Goal: Task Accomplishment & Management: Use online tool/utility

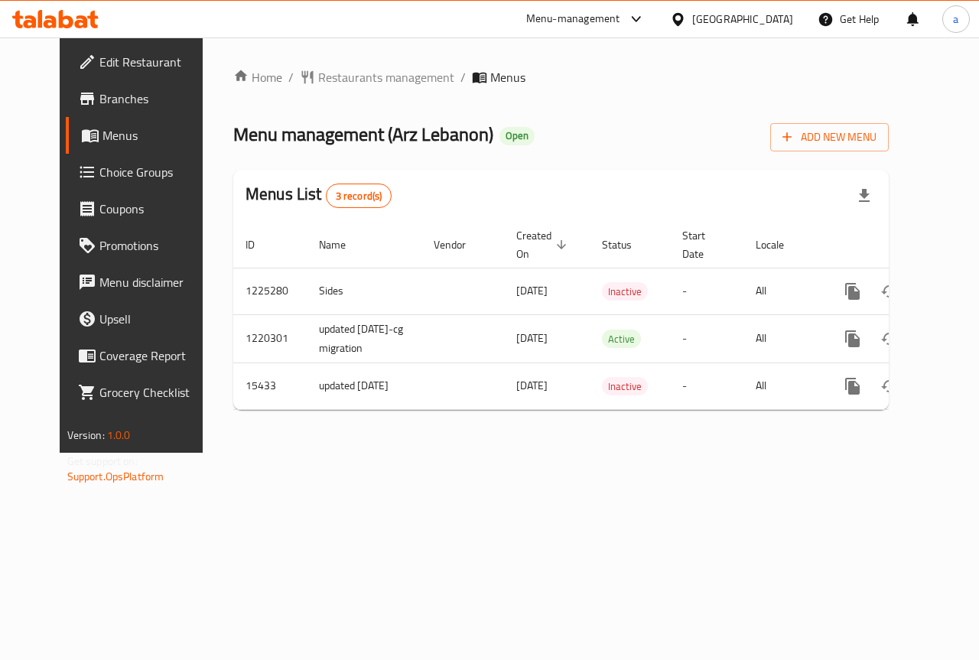
click at [99, 90] on span "Branches" at bounding box center [155, 99] width 112 height 18
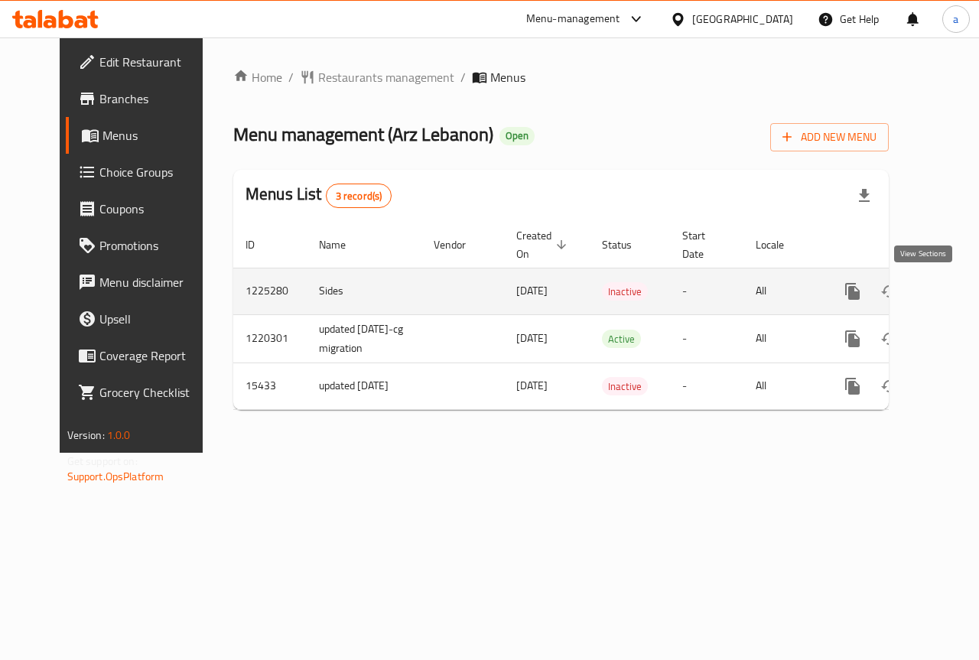
click at [954, 299] on icon "enhanced table" at bounding box center [963, 291] width 18 height 18
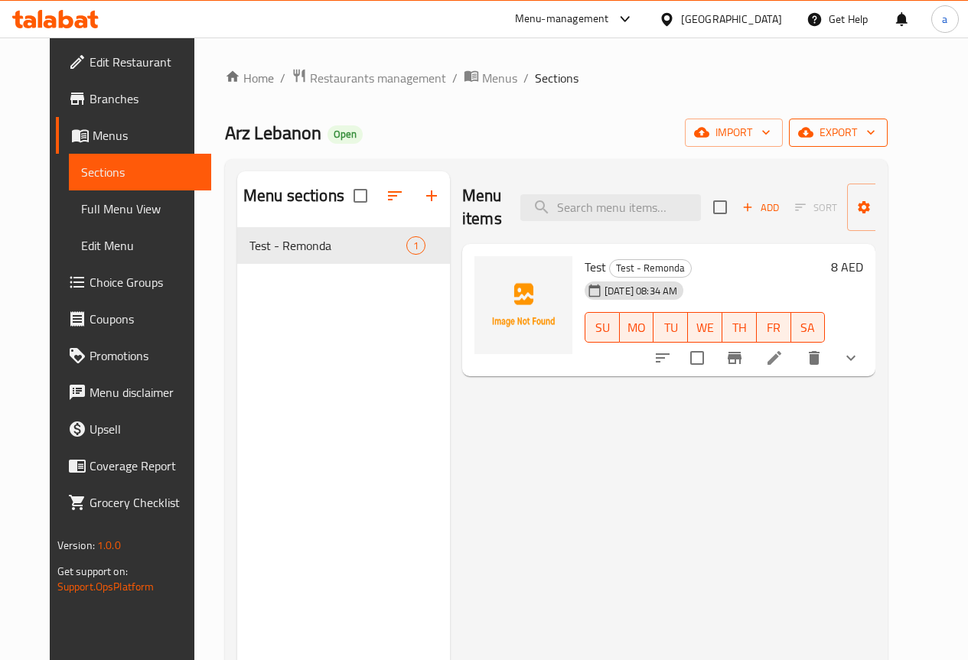
click at [878, 125] on icon "button" at bounding box center [870, 132] width 15 height 15
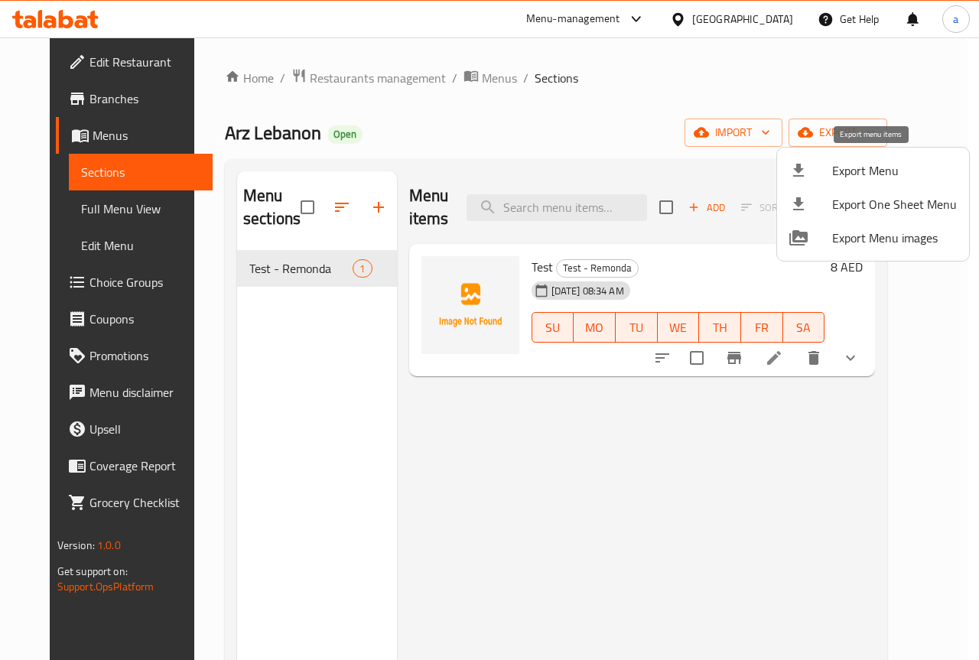
click at [838, 161] on span "Export Menu" at bounding box center [894, 170] width 125 height 18
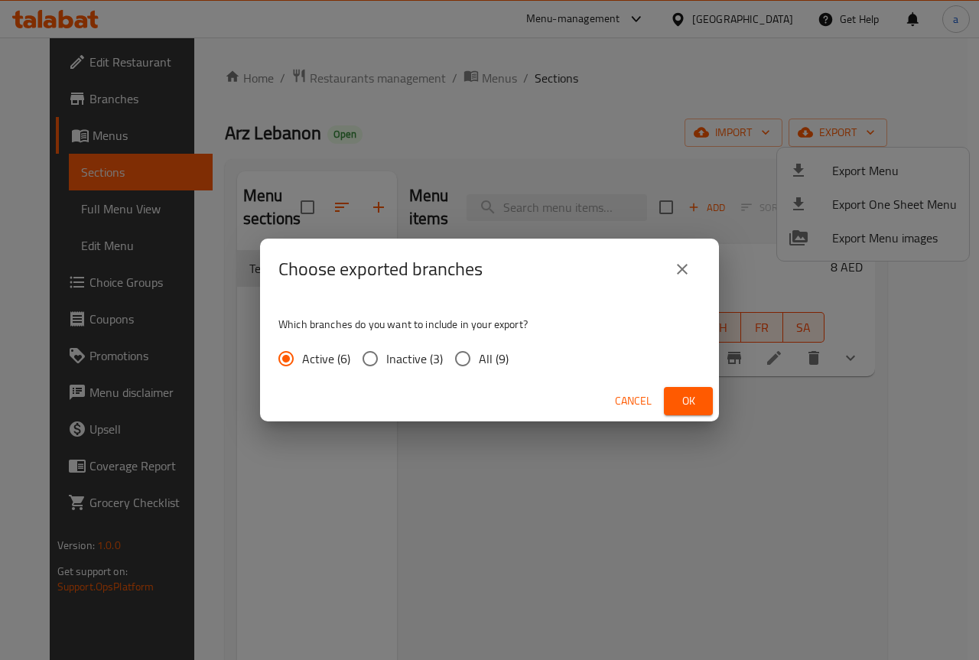
click at [592, 121] on div "Choose exported branches Which branches do you want to include in your export? …" at bounding box center [489, 330] width 979 height 660
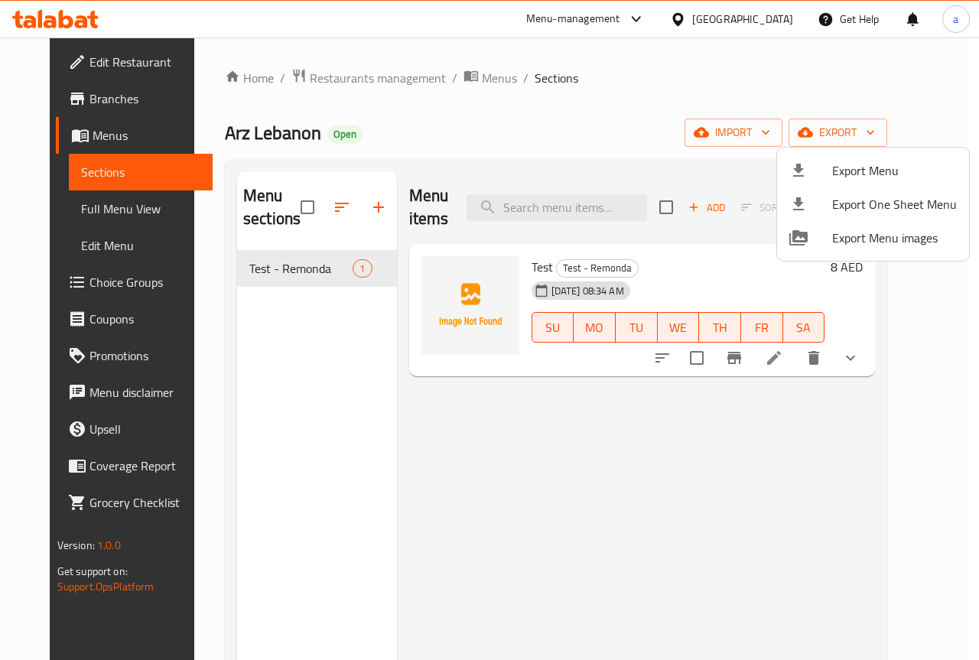
click at [90, 45] on div at bounding box center [489, 330] width 979 height 660
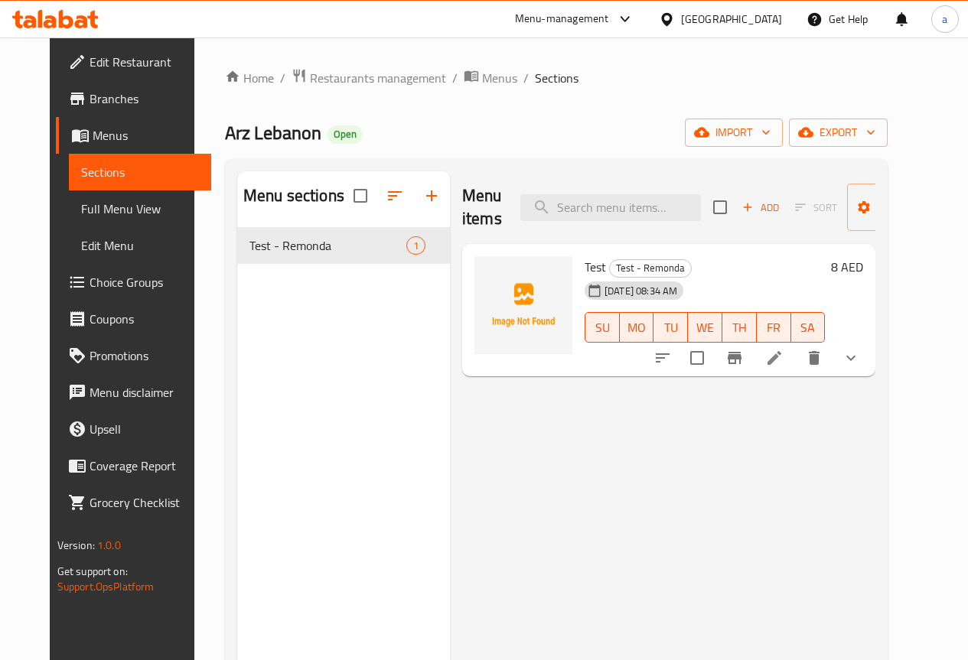
click at [90, 53] on span "Edit Restaurant" at bounding box center [144, 62] width 109 height 18
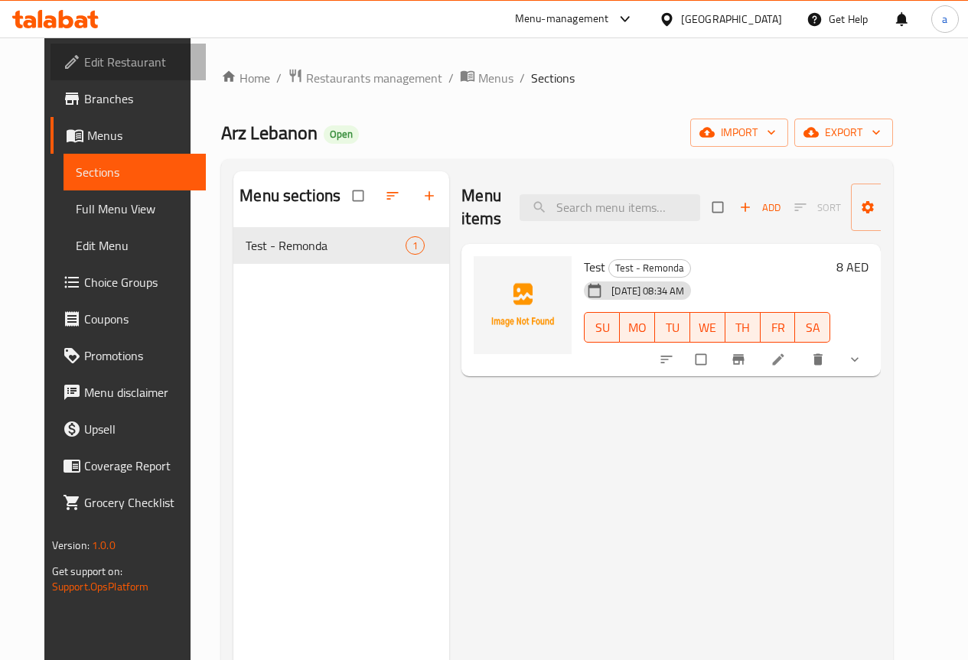
click at [51, 50] on link "Edit Restaurant" at bounding box center [128, 62] width 155 height 37
